Goal: Task Accomplishment & Management: Complete application form

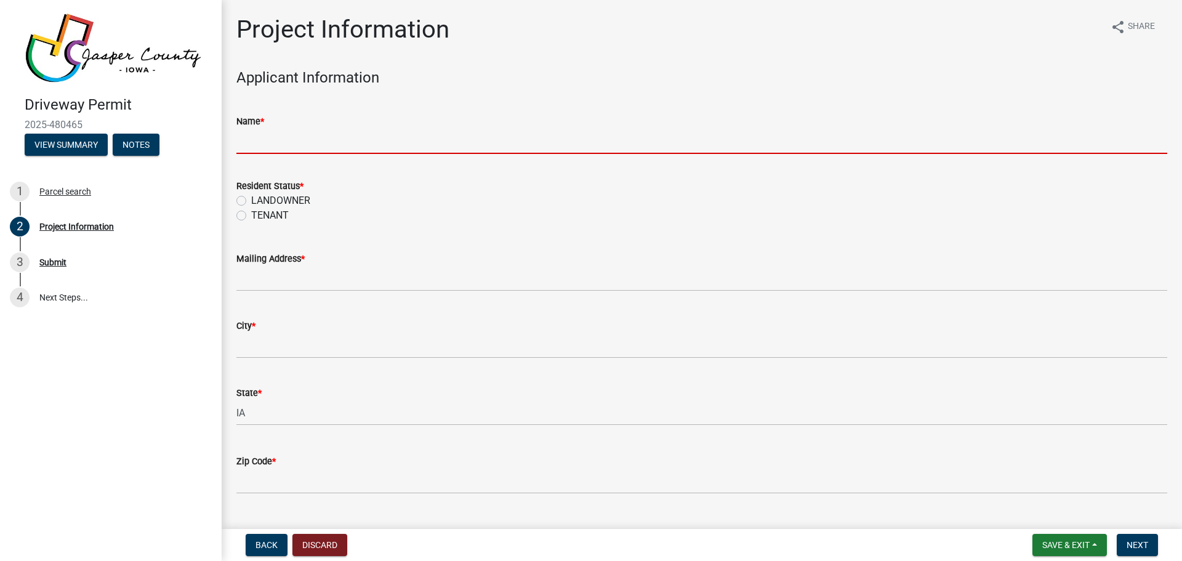
drag, startPoint x: 279, startPoint y: 149, endPoint x: 294, endPoint y: 142, distance: 16.8
click at [279, 149] on input "Name *" at bounding box center [701, 141] width 931 height 25
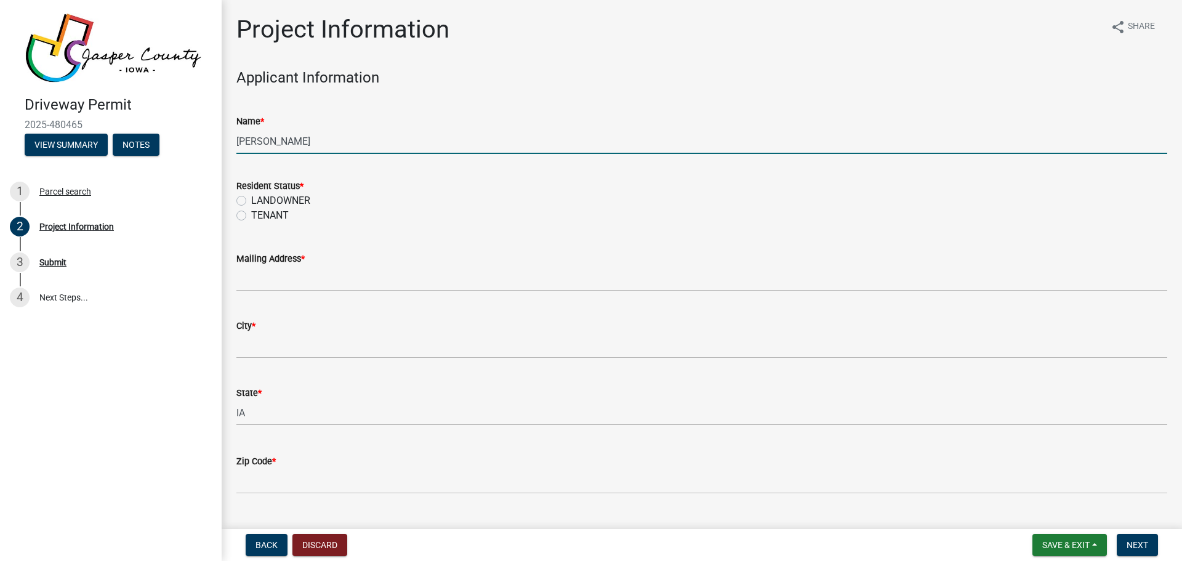
type input "[PERSON_NAME]"
click at [251, 201] on label "LANDOWNER" at bounding box center [280, 200] width 59 height 15
click at [251, 201] on input "LANDOWNER" at bounding box center [255, 197] width 8 height 8
radio input "true"
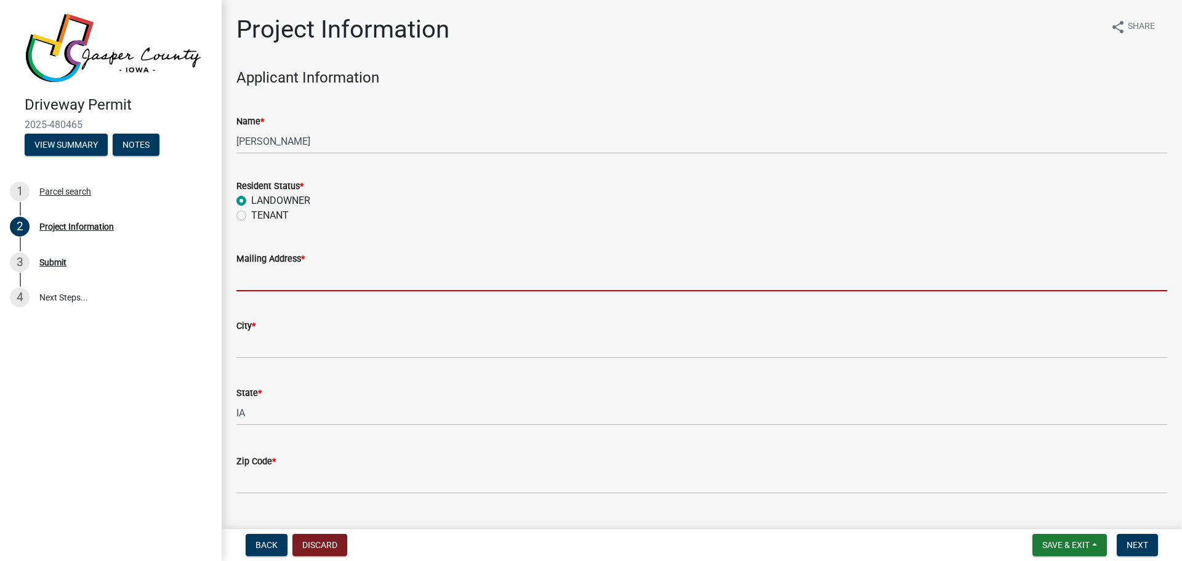
drag, startPoint x: 257, startPoint y: 279, endPoint x: 382, endPoint y: 236, distance: 132.4
click at [257, 279] on input "Mailing Address *" at bounding box center [701, 278] width 931 height 25
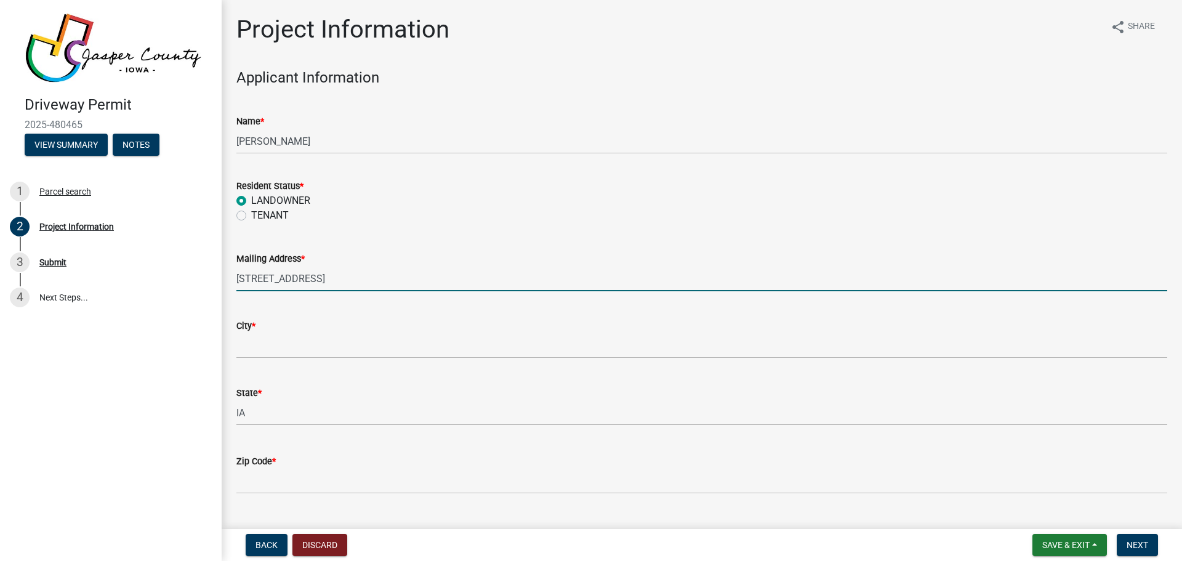
type input "[STREET_ADDRESS]"
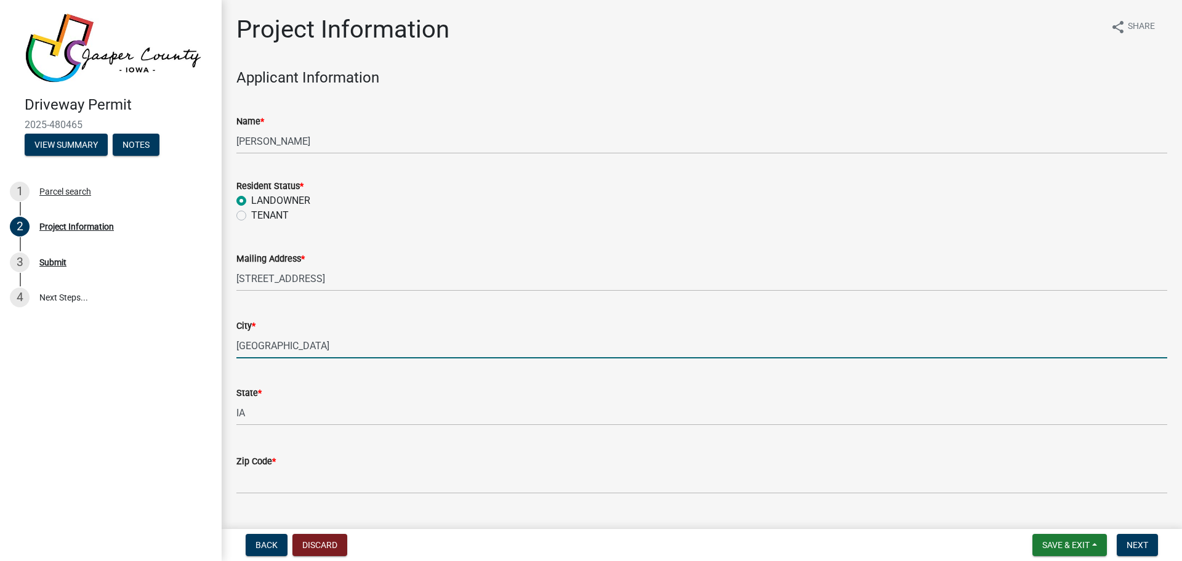
type input "[GEOGRAPHIC_DATA]"
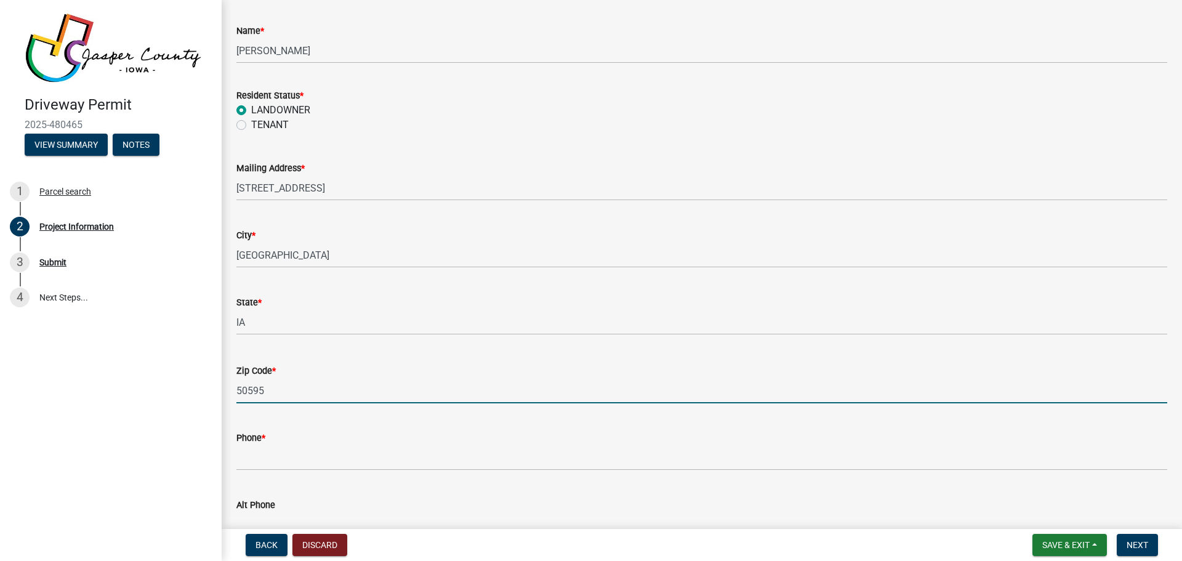
scroll to position [308, 0]
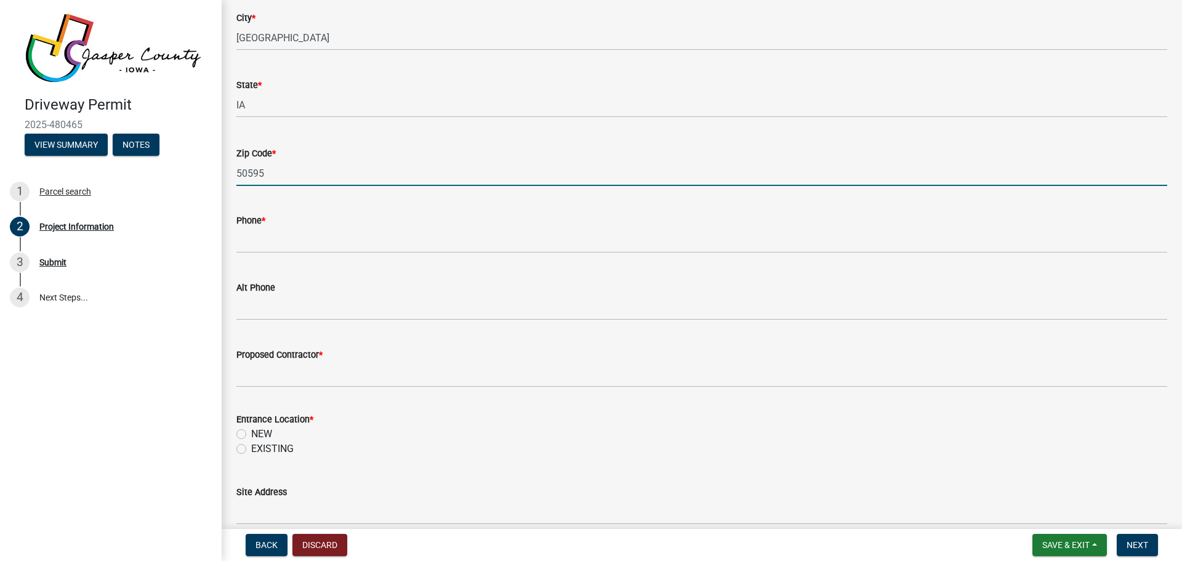
type input "50595"
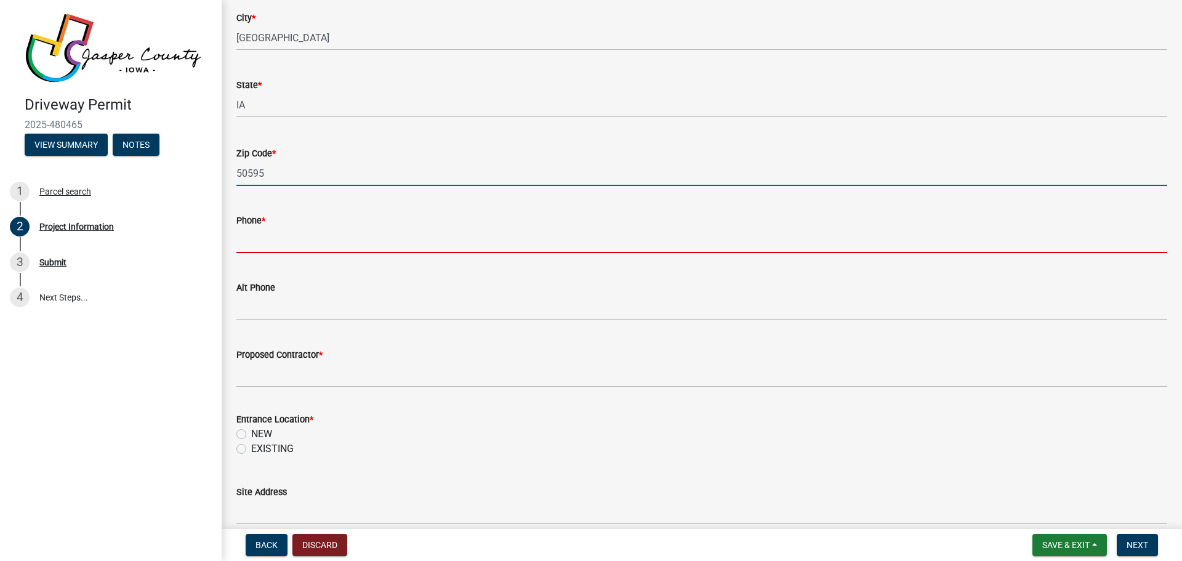
drag, startPoint x: 312, startPoint y: 239, endPoint x: 480, endPoint y: 191, distance: 174.4
click at [312, 239] on input "Phone *" at bounding box center [701, 240] width 931 height 25
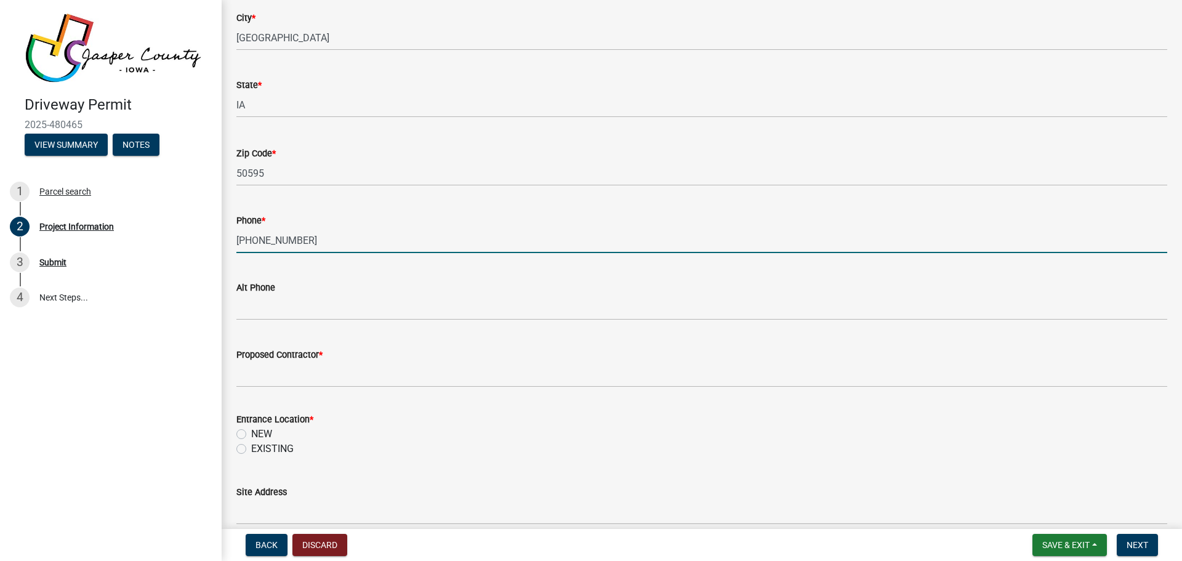
type input "[PHONE_NUMBER]"
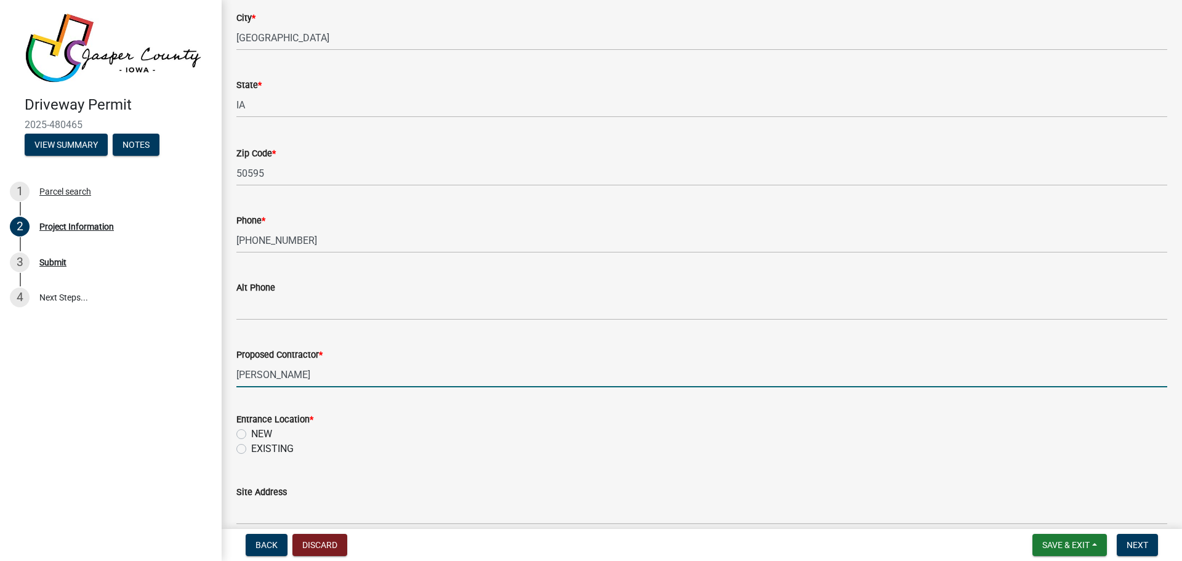
drag, startPoint x: 260, startPoint y: 371, endPoint x: 226, endPoint y: 374, distance: 34.0
click at [227, 374] on div "Project Information share Share Applicant Information Name * [PERSON_NAME] Resi…" at bounding box center [702, 568] width 960 height 1722
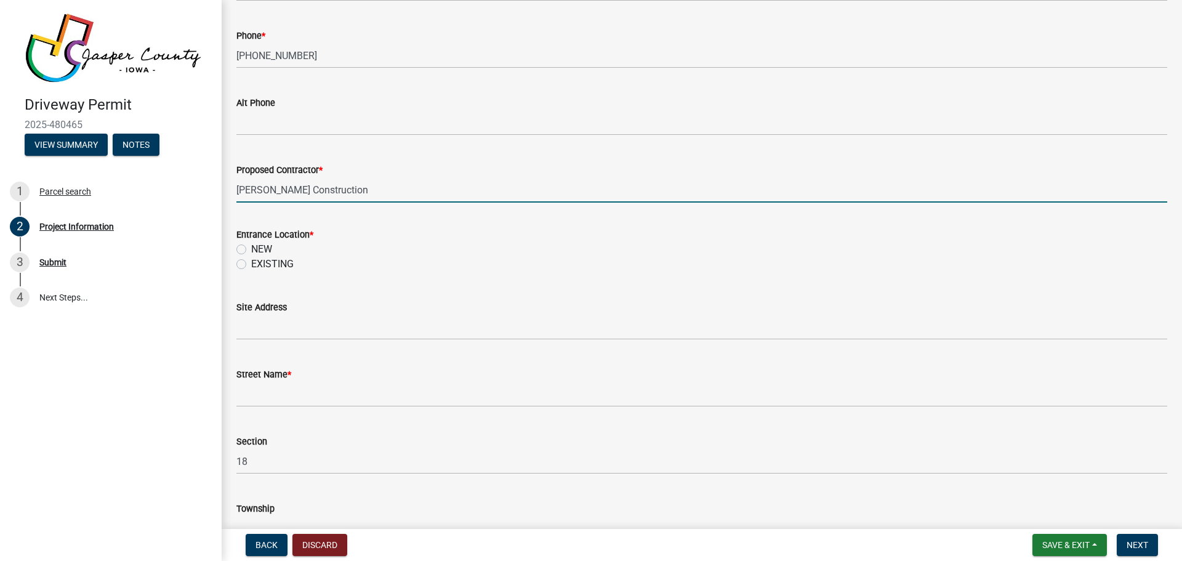
type input "[PERSON_NAME] Construction"
click at [251, 246] on label "NEW" at bounding box center [261, 249] width 21 height 15
click at [251, 246] on input "NEW" at bounding box center [255, 246] width 8 height 8
radio input "true"
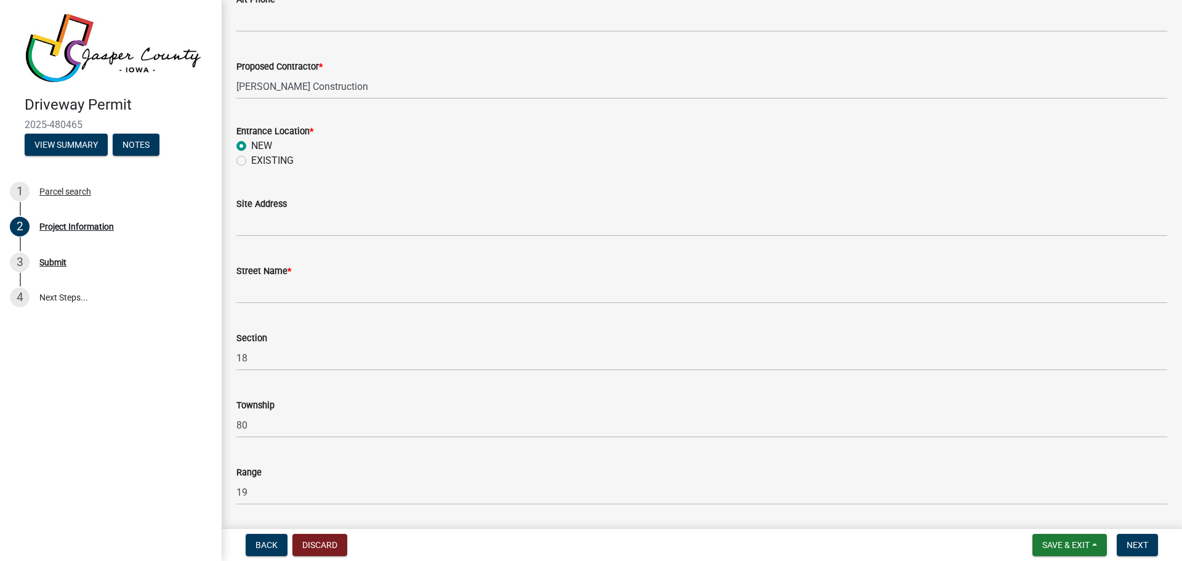
scroll to position [677, 0]
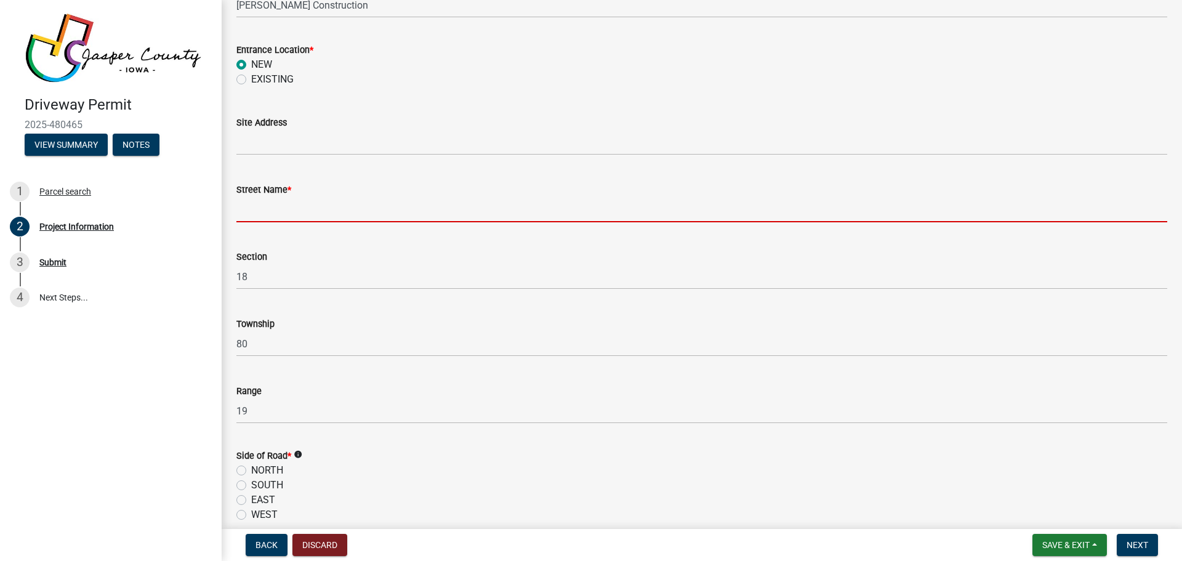
click at [263, 211] on input "Street Name *" at bounding box center [701, 209] width 931 height 25
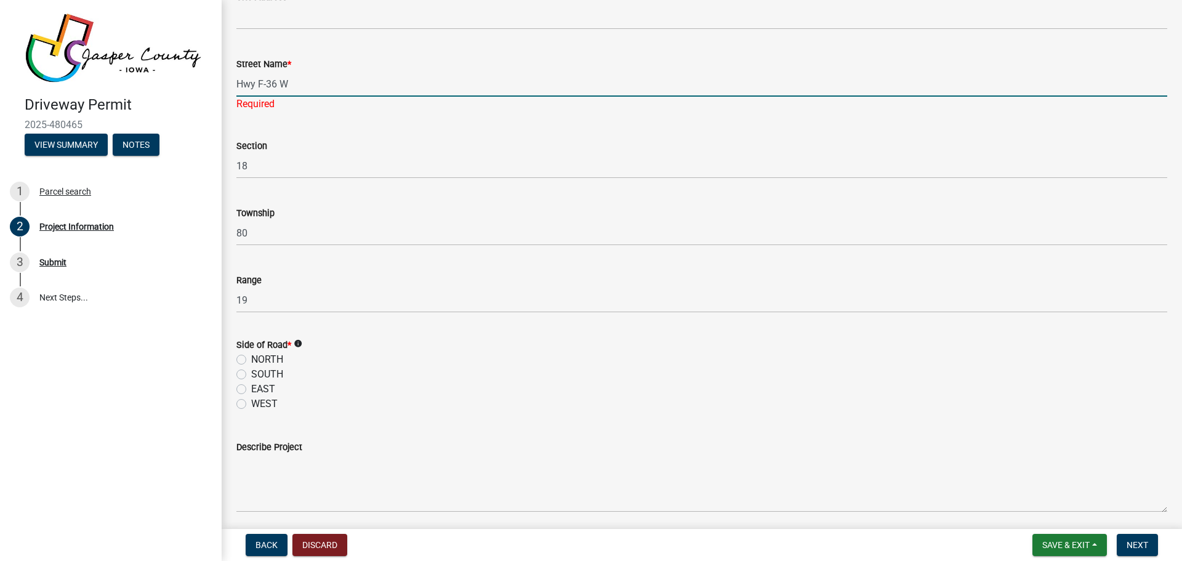
scroll to position [862, 0]
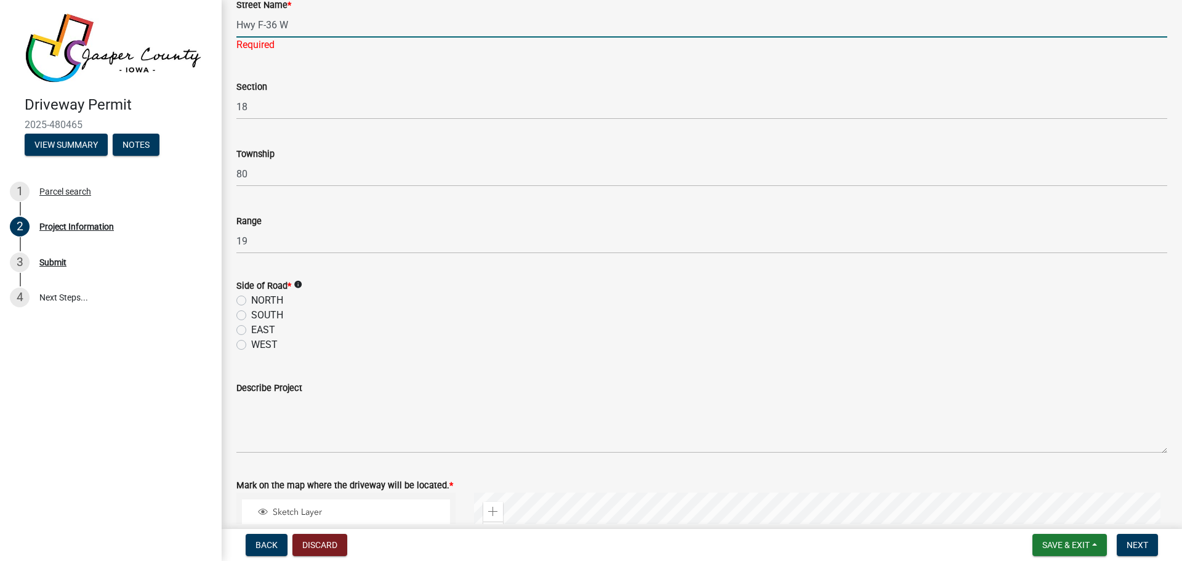
type input "Hwy F-36 W"
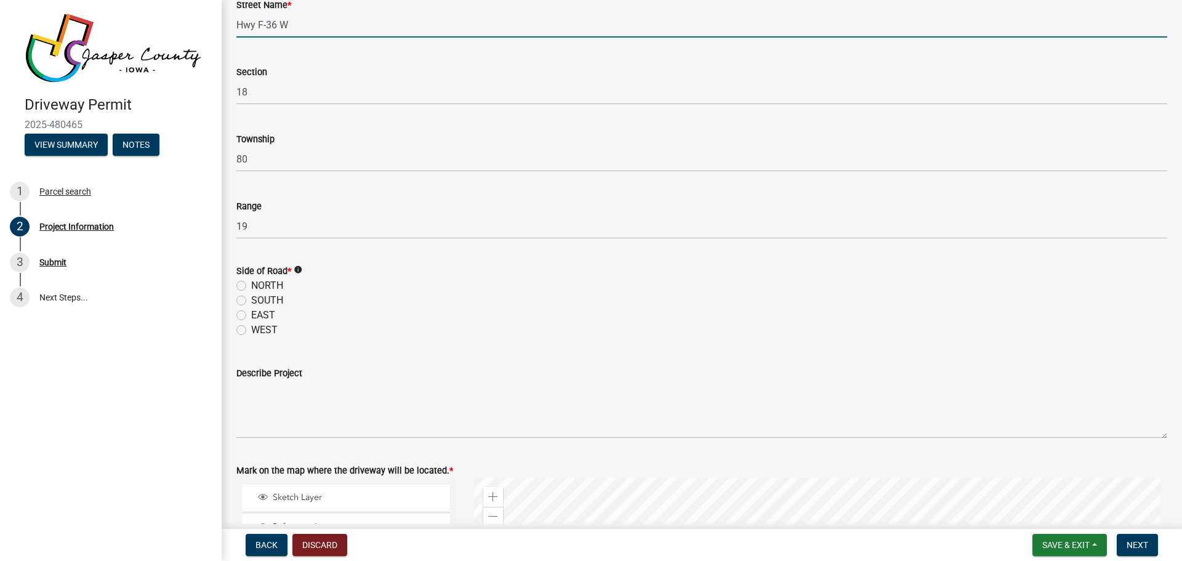
click at [251, 283] on label "NORTH" at bounding box center [267, 285] width 32 height 15
click at [251, 283] on input "NORTH" at bounding box center [255, 282] width 8 height 8
radio input "true"
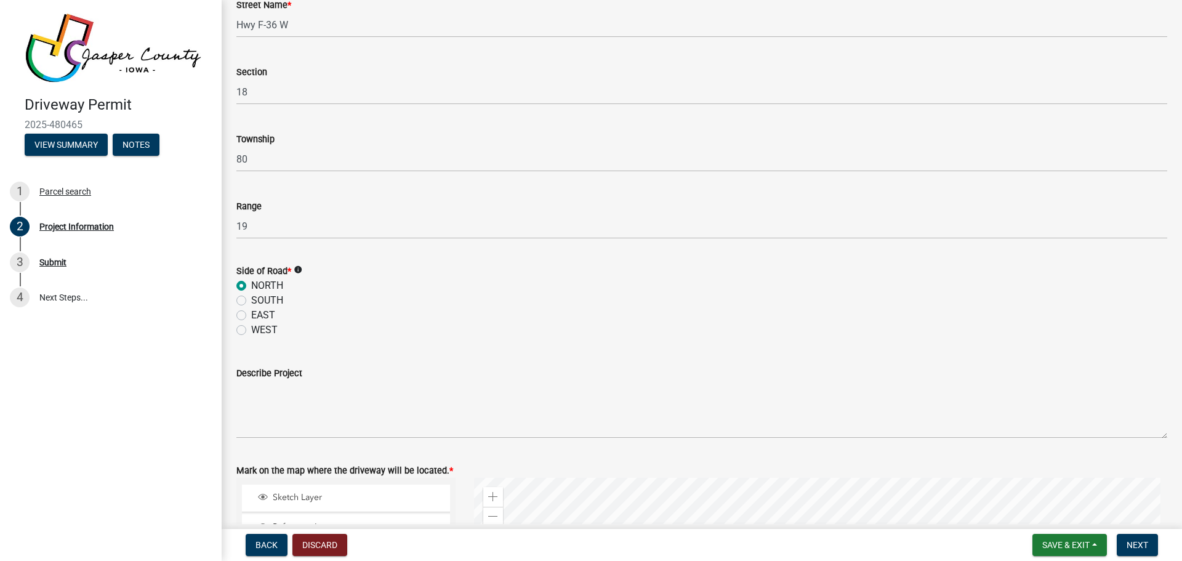
scroll to position [923, 0]
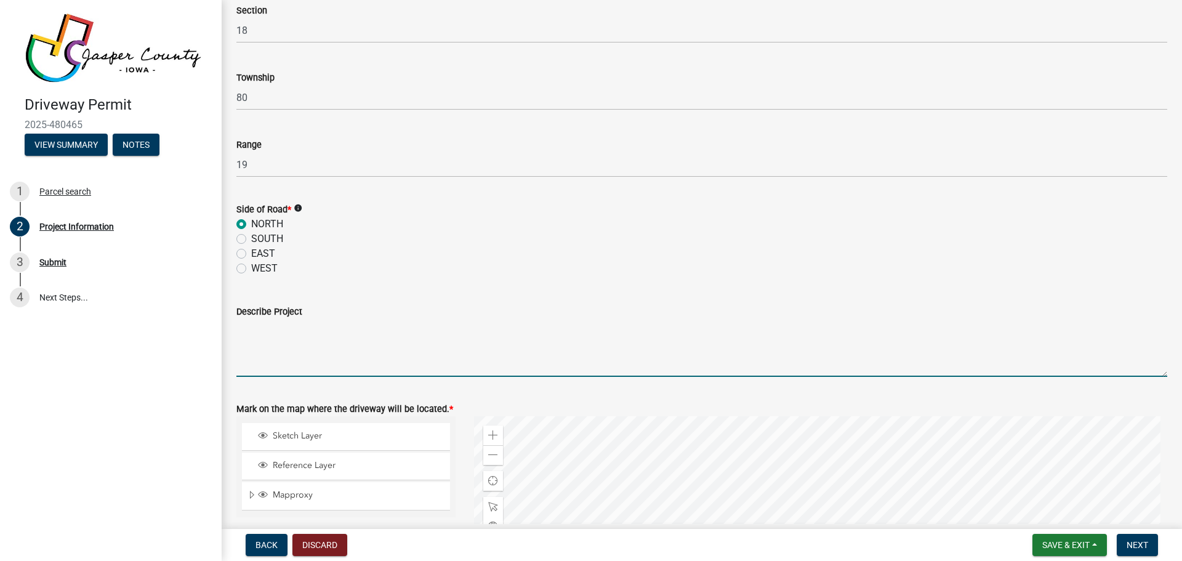
click at [268, 322] on textarea "Describe Project" at bounding box center [701, 348] width 931 height 58
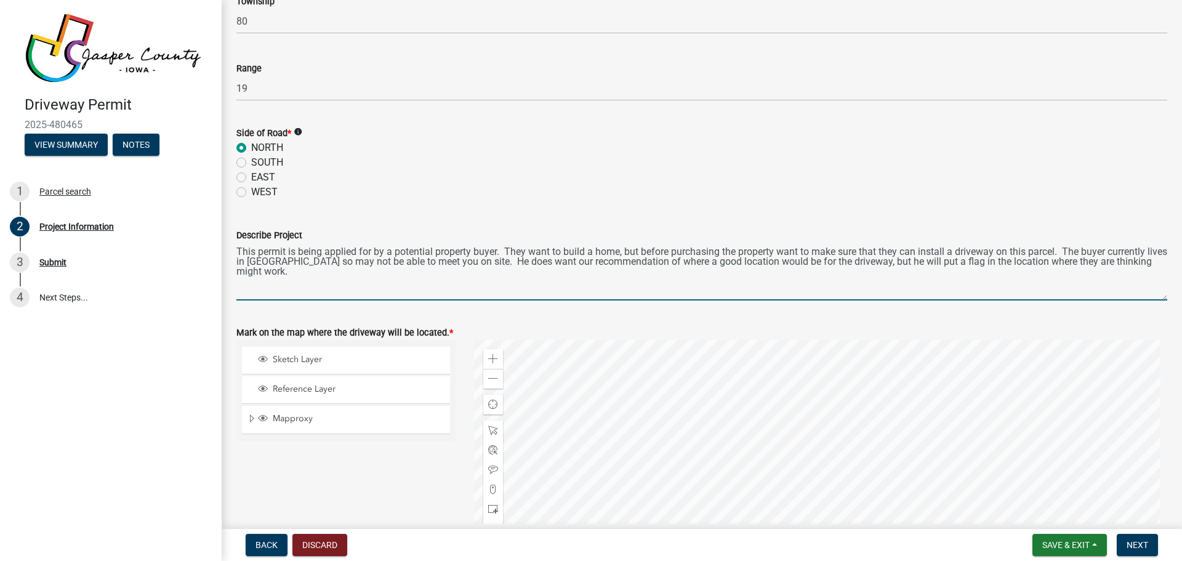
scroll to position [1231, 0]
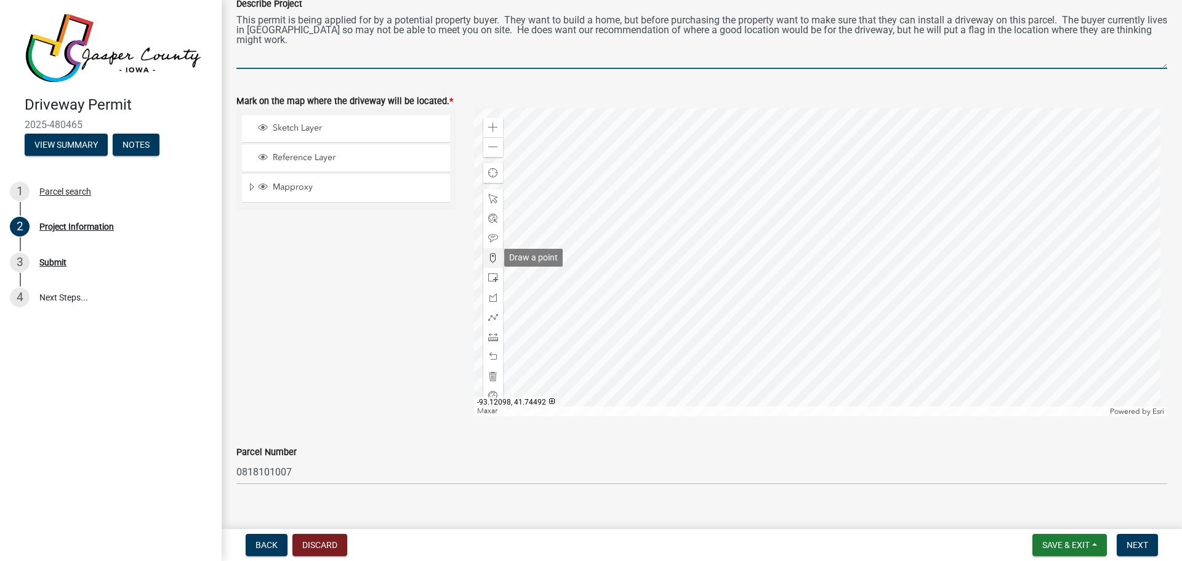
click at [490, 258] on span at bounding box center [493, 258] width 10 height 10
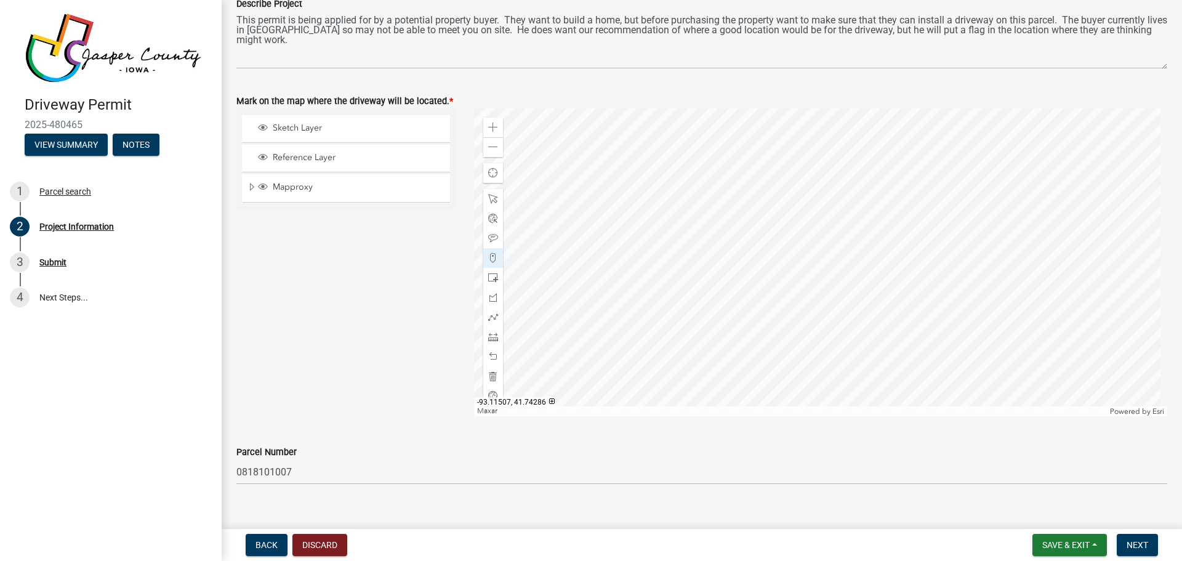
click at [803, 346] on div at bounding box center [821, 262] width 694 height 308
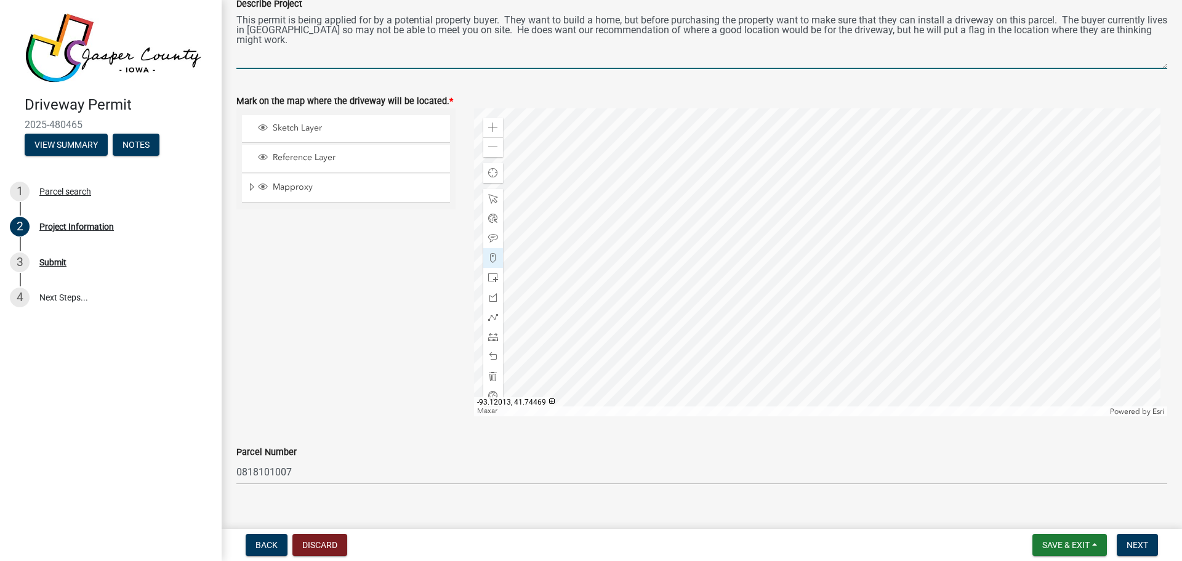
click at [290, 38] on textarea "This permit is being applied for by a potential property buyer. They want to bu…" at bounding box center [701, 40] width 931 height 58
type textarea "This permit is being applied for by a potential property buyer. They want to bu…"
click at [1134, 546] on span "Next" at bounding box center [1138, 545] width 22 height 10
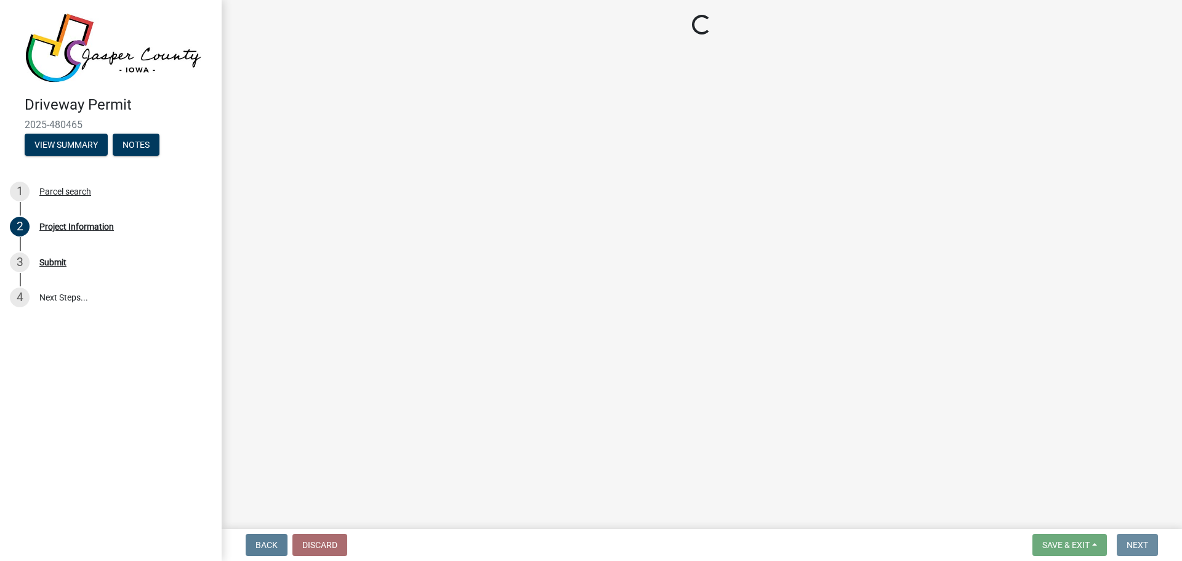
scroll to position [0, 0]
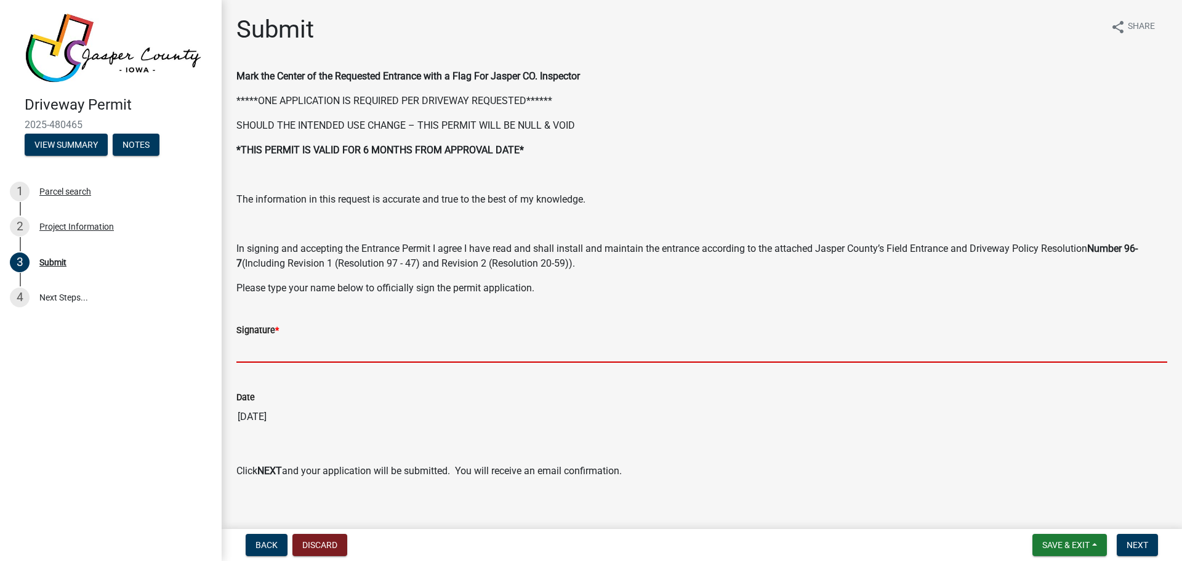
drag, startPoint x: 260, startPoint y: 356, endPoint x: 418, endPoint y: 319, distance: 162.5
click at [260, 356] on input "Signature *" at bounding box center [701, 349] width 931 height 25
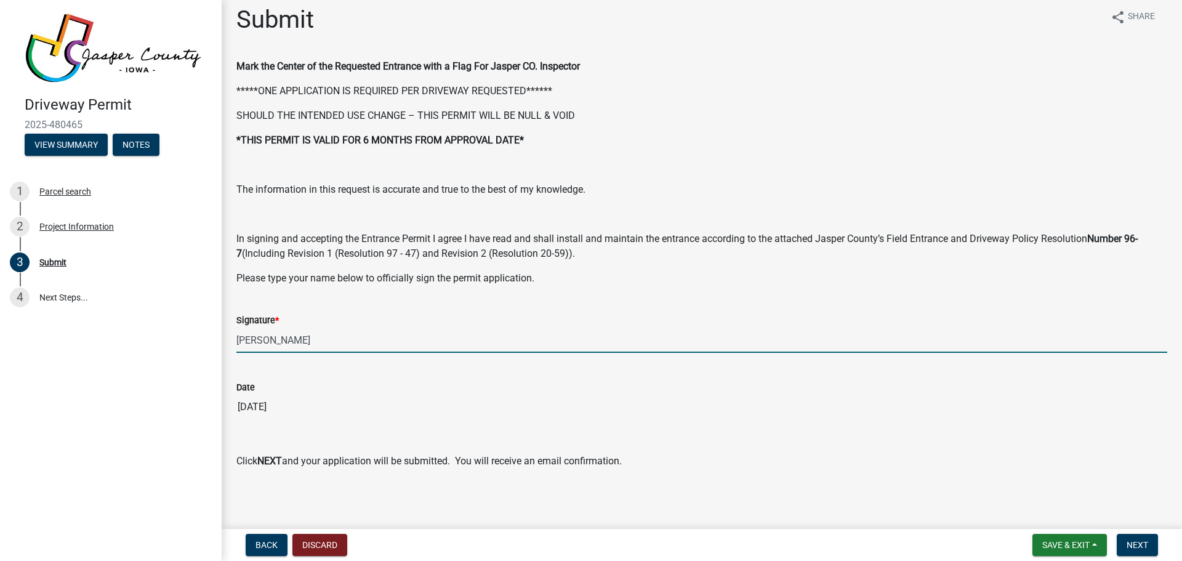
scroll to position [12, 0]
type input "[PERSON_NAME]"
click at [1137, 537] on button "Next" at bounding box center [1137, 545] width 41 height 22
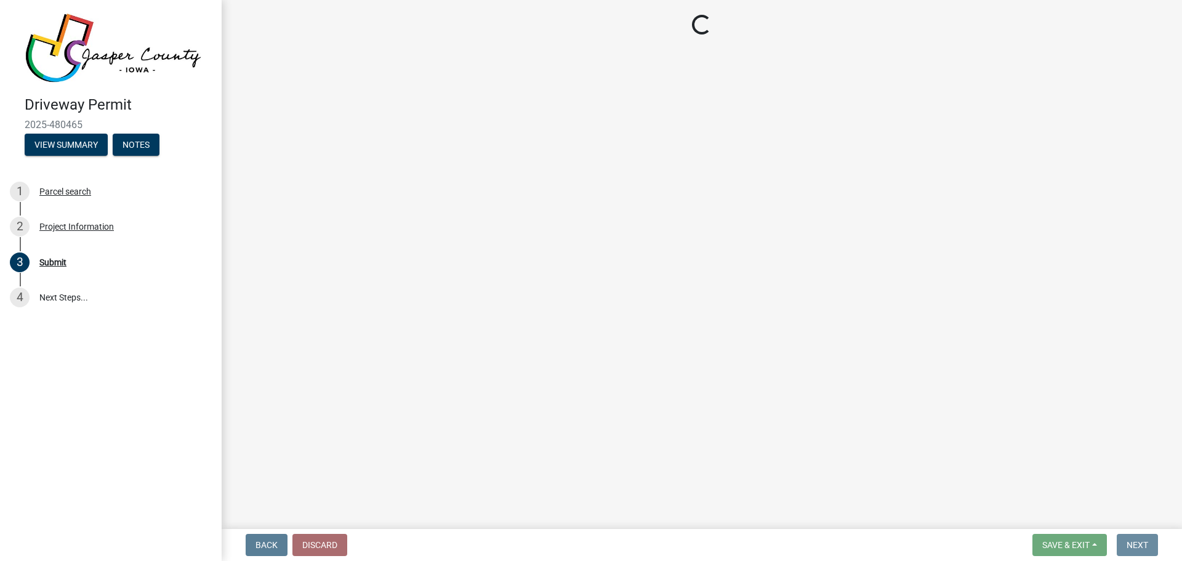
scroll to position [0, 0]
